Goal: Task Accomplishment & Management: Use online tool/utility

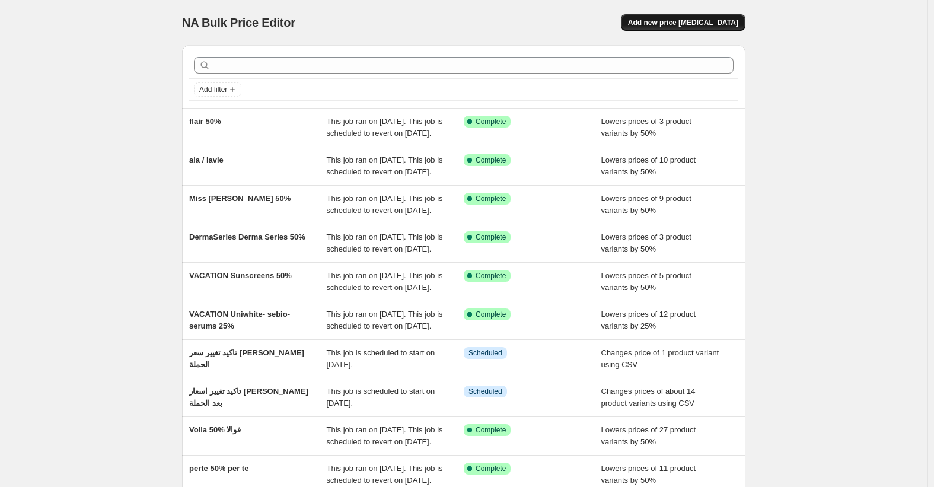
click at [720, 24] on span "Add new price [MEDICAL_DATA]" at bounding box center [683, 22] width 110 height 9
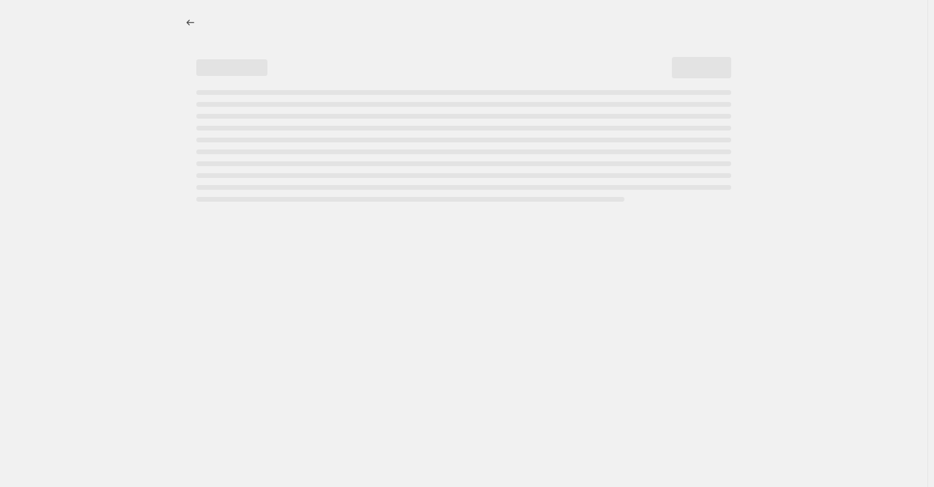
select select "percentage"
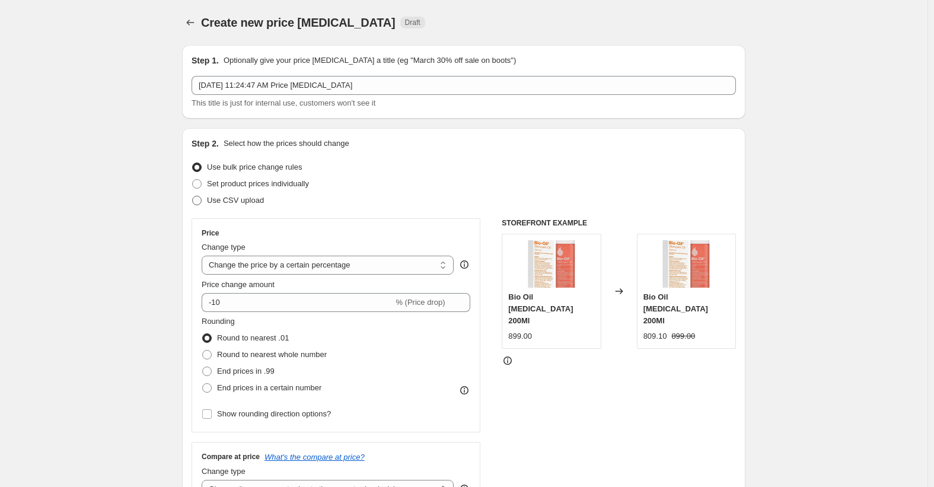
click at [247, 201] on span "Use CSV upload" at bounding box center [235, 200] width 57 height 9
click at [193, 196] on input "Use CSV upload" at bounding box center [192, 196] width 1 height 1
radio input "true"
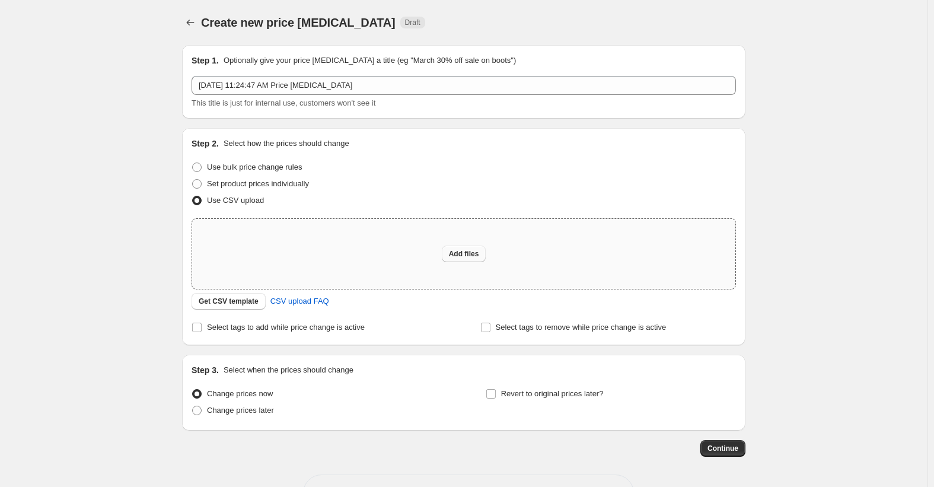
click at [478, 260] on button "Add files" at bounding box center [464, 254] width 44 height 17
type input "C:\fakepath\تعديل اسعار اكتوبر - تاكيد تغير سعر Alejon.csv"
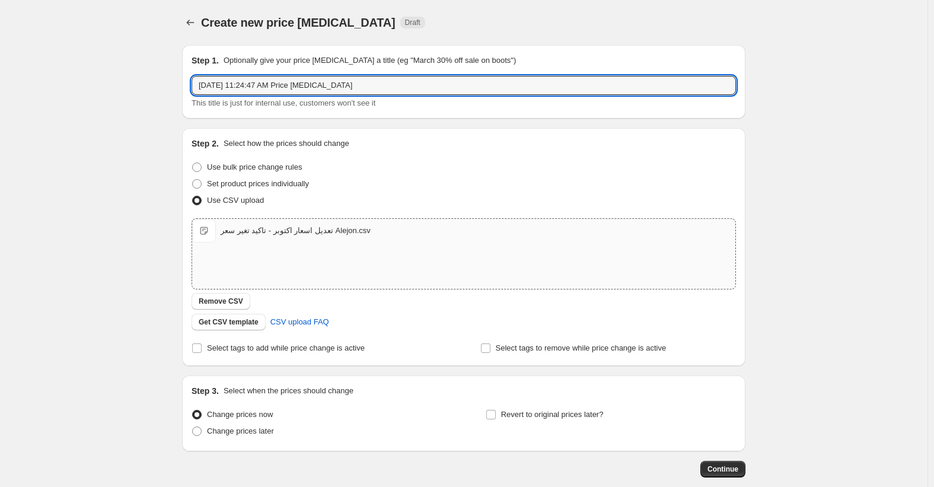
drag, startPoint x: 384, startPoint y: 81, endPoint x: 76, endPoint y: 98, distance: 308.9
click at [68, 93] on div "Create new price [MEDICAL_DATA]. This page is ready Create new price [MEDICAL_D…" at bounding box center [464, 275] width 928 height 550
paste input "تعديل اسعار اكتوبر - تاكيد تغير سعر Alejon"
type input "تعديل اسعار اكتوبر - تاكيد تغير سعر Alejon"
click at [167, 114] on div "Create new price [MEDICAL_DATA]. This page is ready Create new price [MEDICAL_D…" at bounding box center [464, 275] width 928 height 550
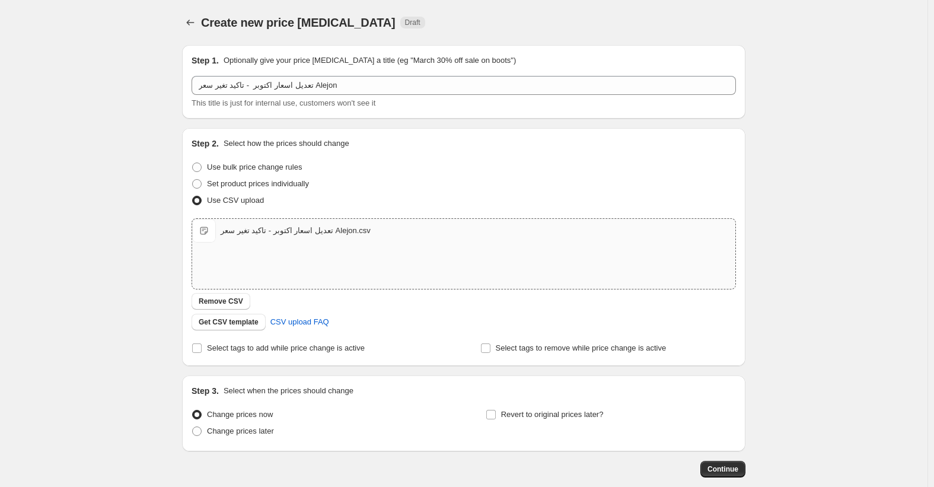
scroll to position [63, 0]
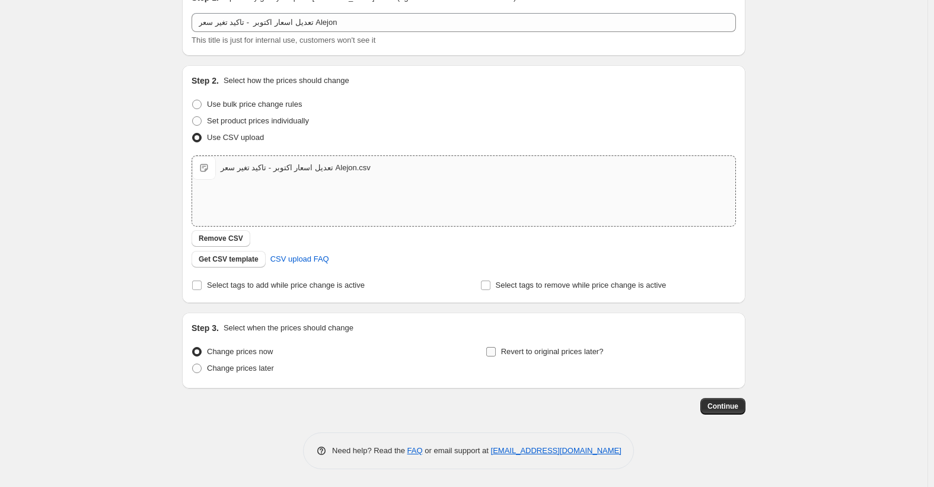
click at [524, 348] on span "Revert to original prices later?" at bounding box center [552, 351] width 103 height 9
click at [496, 348] on input "Revert to original prices later?" at bounding box center [490, 351] width 9 height 9
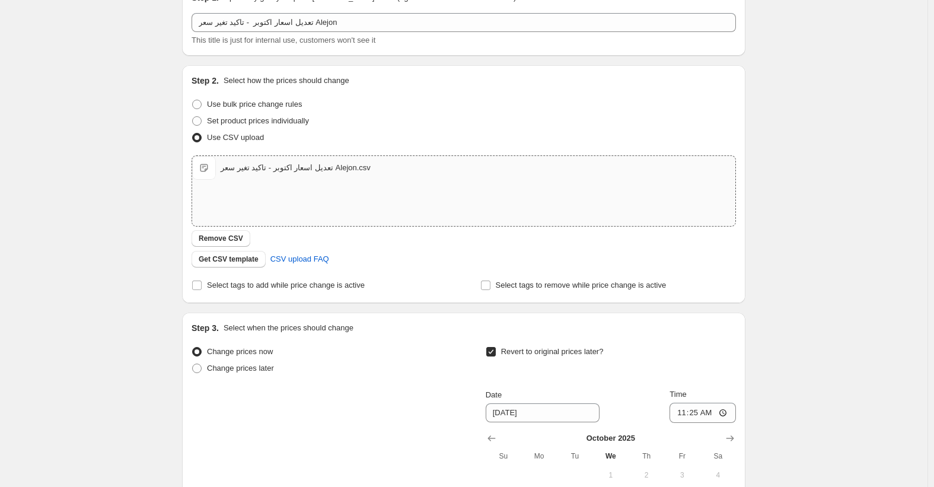
click at [539, 354] on span "Revert to original prices later?" at bounding box center [552, 351] width 103 height 9
click at [496, 354] on input "Revert to original prices later?" at bounding box center [490, 351] width 9 height 9
checkbox input "false"
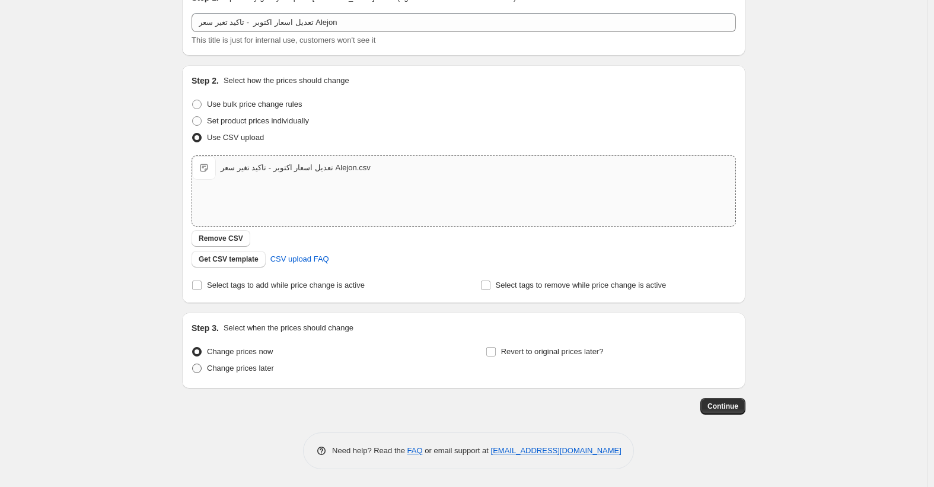
click at [256, 374] on label "Change prices later" at bounding box center [233, 368] width 82 height 17
click at [193, 364] on input "Change prices later" at bounding box center [192, 364] width 1 height 1
radio input "true"
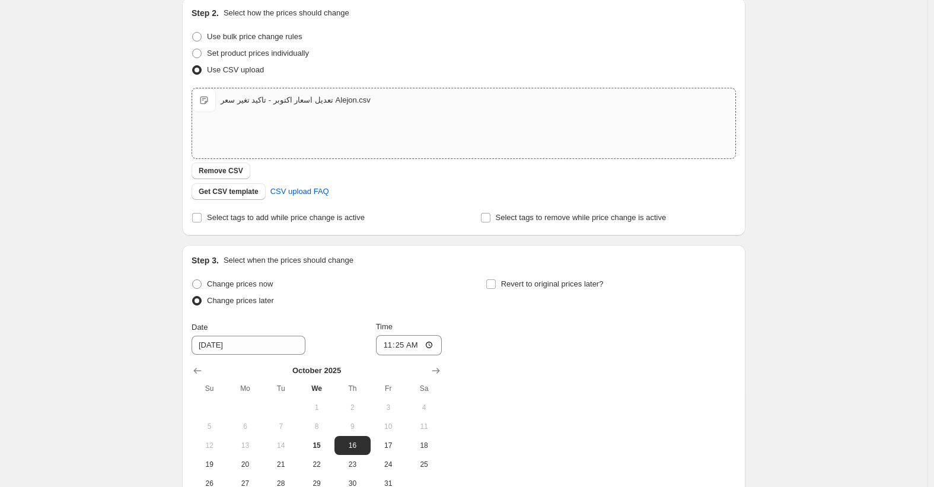
scroll to position [266, 0]
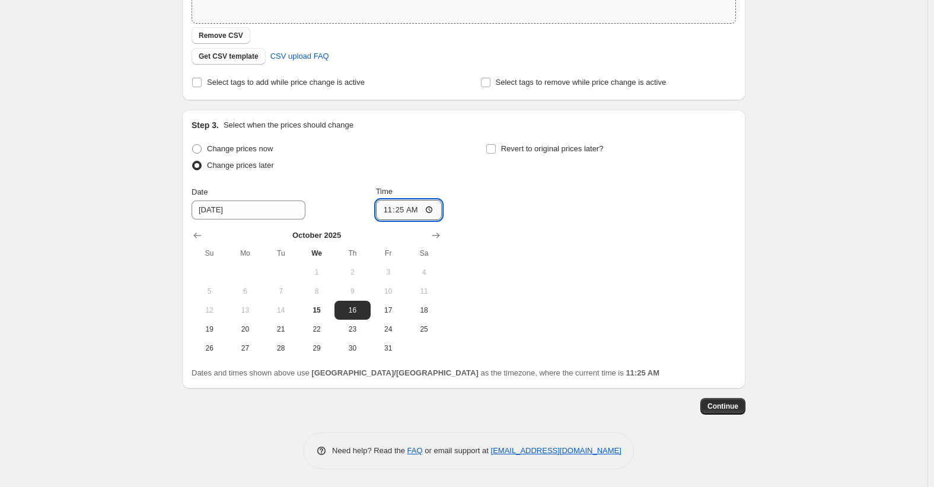
click at [392, 209] on input "11:25" at bounding box center [409, 210] width 66 height 20
type input "00:20"
click at [734, 405] on span "Continue" at bounding box center [723, 406] width 31 height 9
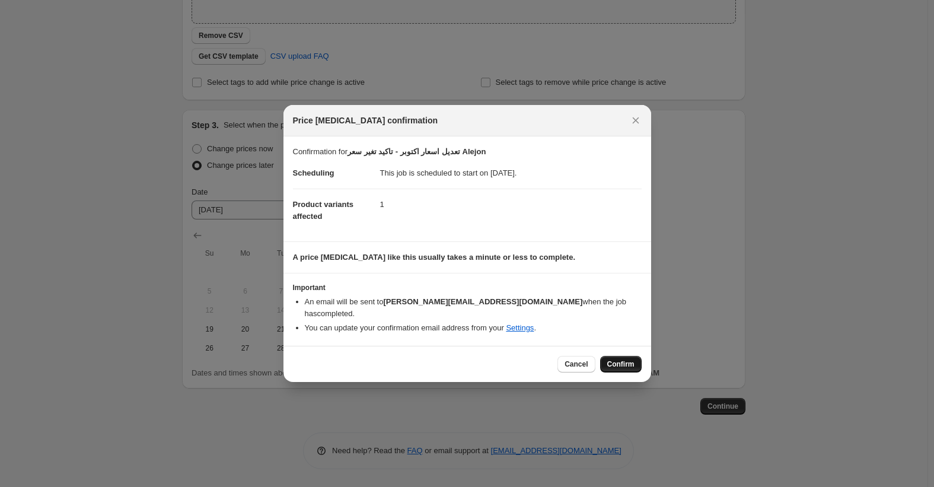
click at [633, 360] on span "Confirm" at bounding box center [620, 364] width 27 height 9
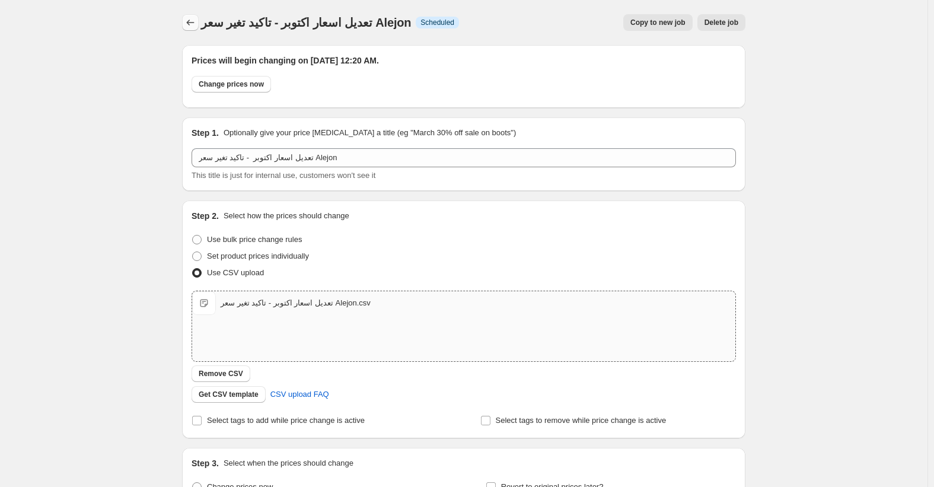
click at [199, 26] on button "Price change jobs" at bounding box center [190, 22] width 17 height 17
